Goal: Use online tool/utility

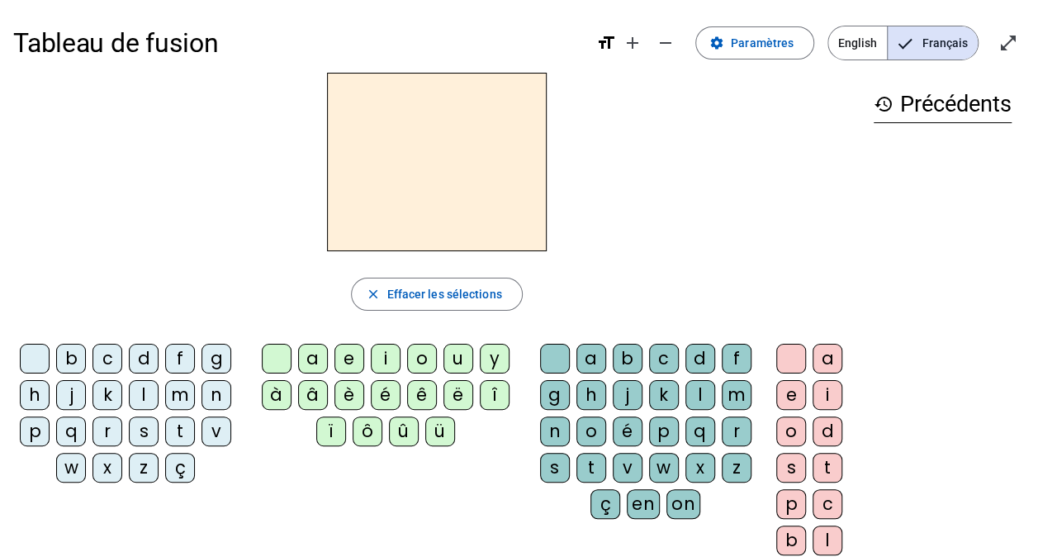
click at [177, 393] on div "m" at bounding box center [180, 395] width 30 height 30
click at [313, 354] on div "a" at bounding box center [313, 359] width 30 height 30
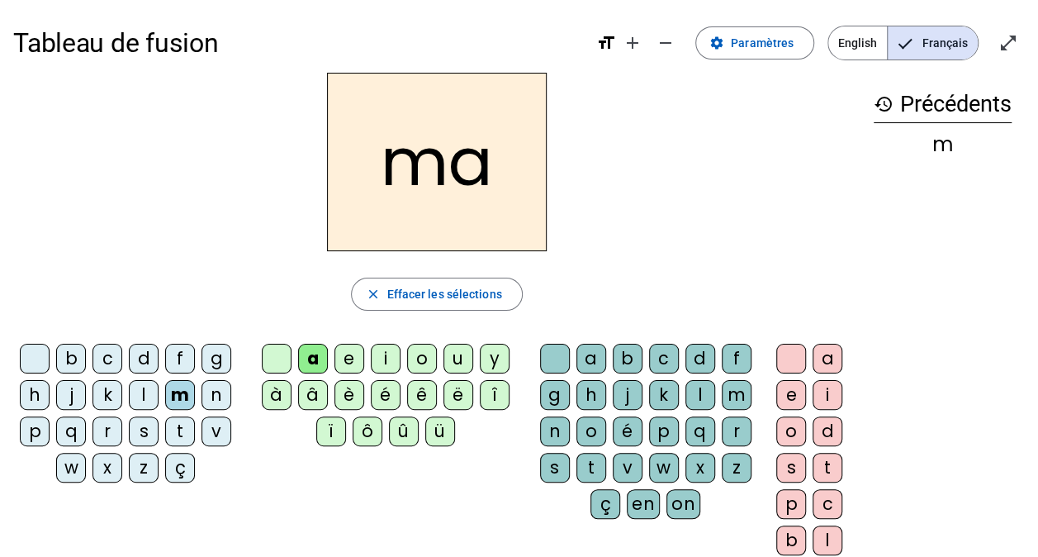
click at [699, 393] on div "l" at bounding box center [701, 395] width 30 height 30
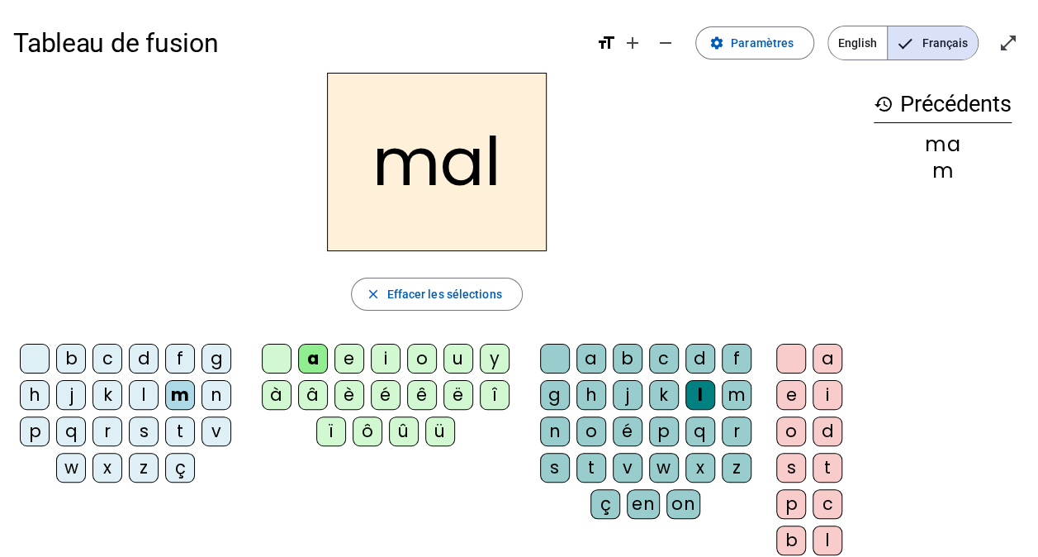
click at [550, 354] on div at bounding box center [555, 359] width 30 height 30
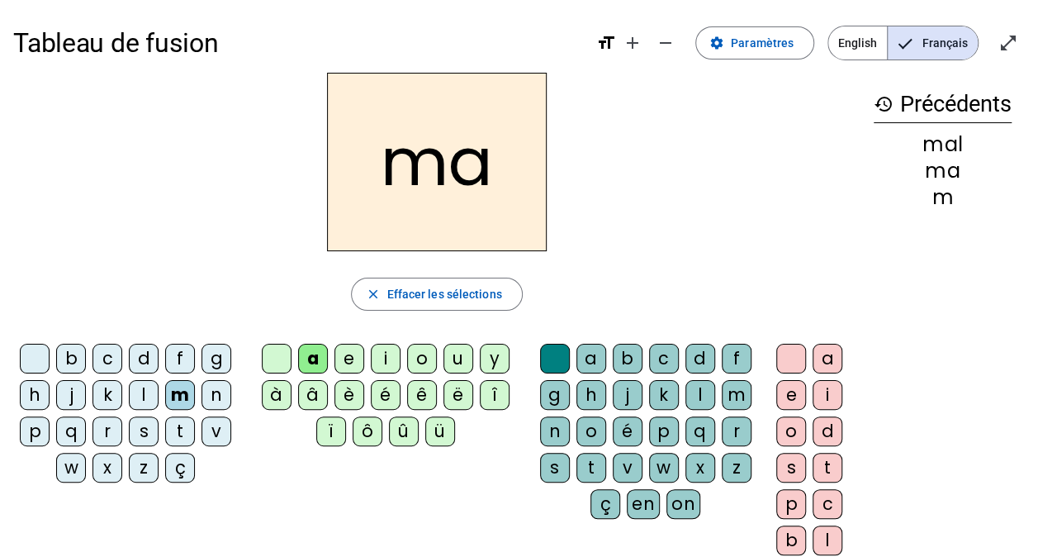
click at [144, 388] on div "l" at bounding box center [144, 395] width 30 height 30
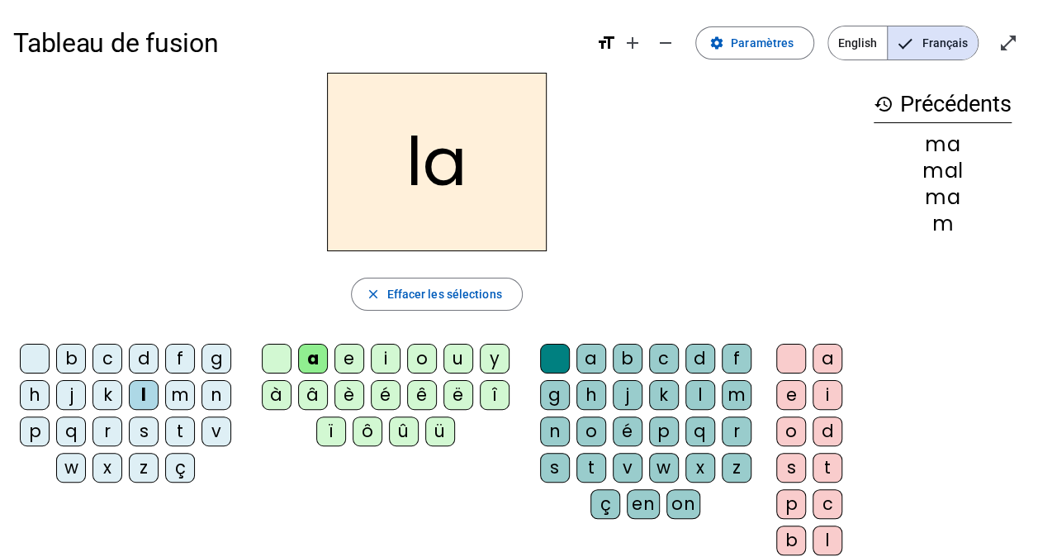
click at [344, 358] on div "e" at bounding box center [350, 359] width 30 height 30
click at [142, 358] on div "d" at bounding box center [144, 359] width 30 height 30
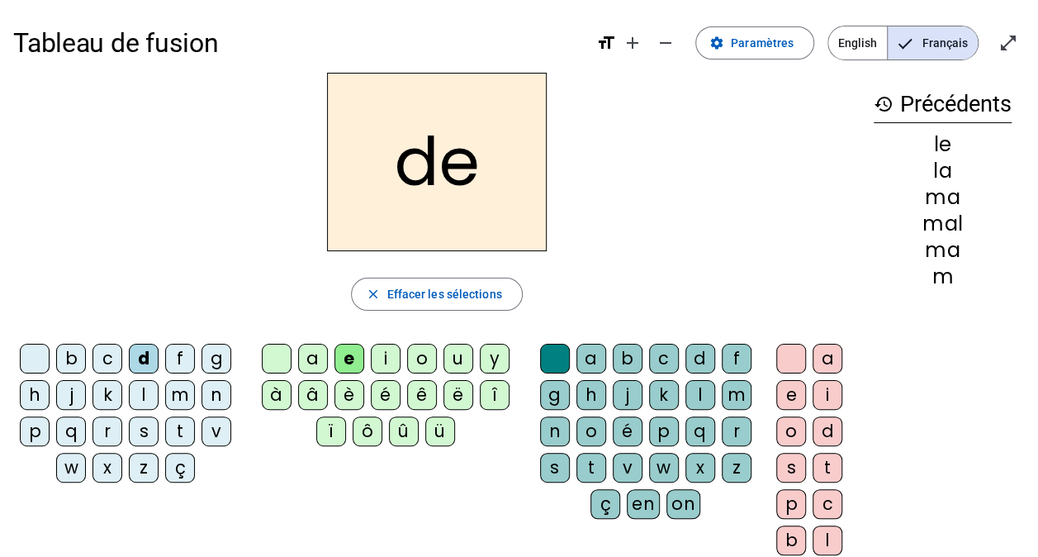
click at [456, 360] on div "u" at bounding box center [459, 359] width 30 height 30
click at [180, 431] on div "t" at bounding box center [180, 431] width 30 height 30
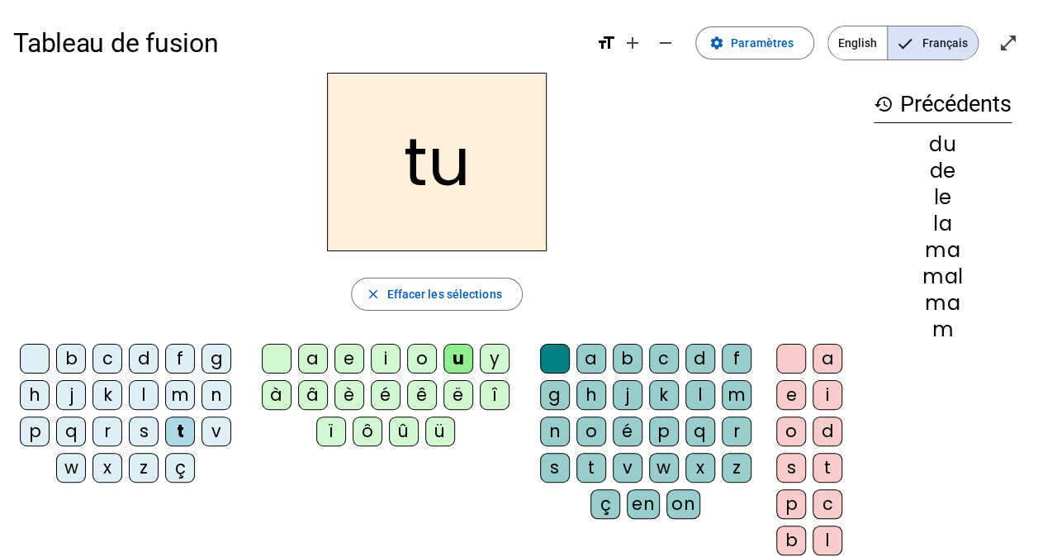
click at [319, 360] on div "a" at bounding box center [313, 359] width 30 height 30
click at [351, 356] on div "e" at bounding box center [350, 359] width 30 height 30
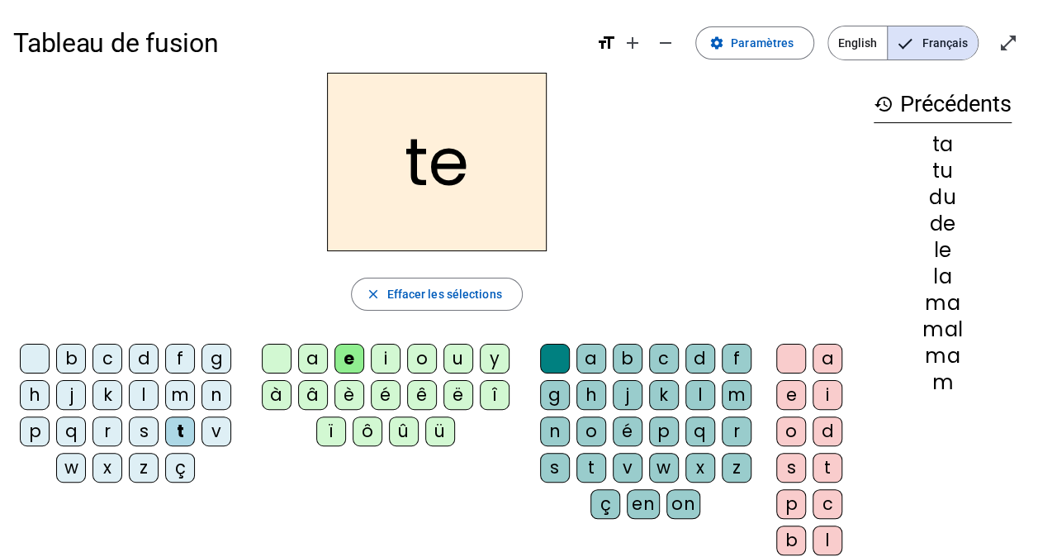
click at [184, 387] on div "m" at bounding box center [180, 395] width 30 height 30
